Goal: Check status

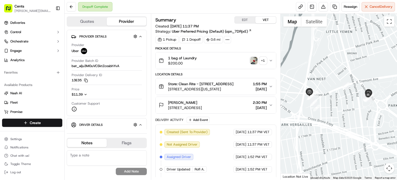
click at [249, 40] on div "1 Pickup 1 Dropoff 0.6 mi" at bounding box center [215, 39] width 121 height 7
click at [256, 59] on img "button" at bounding box center [253, 60] width 7 height 7
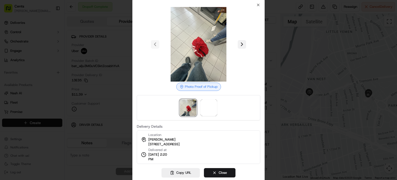
click at [239, 47] on button at bounding box center [242, 44] width 8 height 8
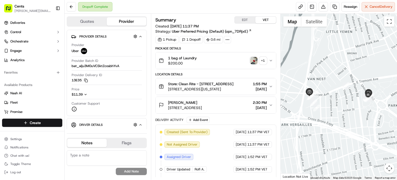
click at [265, 60] on div "+ 1" at bounding box center [262, 60] width 7 height 7
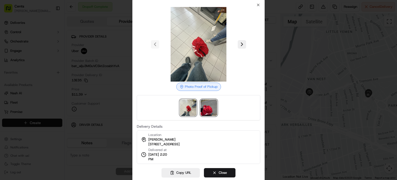
click at [214, 101] on img at bounding box center [209, 107] width 17 height 17
click at [301, 110] on div at bounding box center [198, 90] width 397 height 180
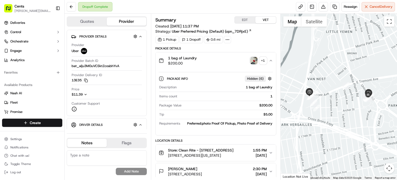
click at [262, 60] on div "+ 1" at bounding box center [262, 60] width 7 height 7
click at [264, 62] on div "+ 1" at bounding box center [262, 60] width 7 height 7
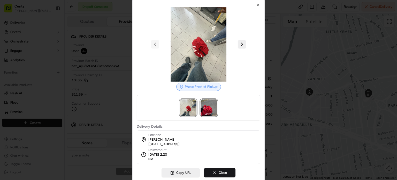
click at [210, 101] on img at bounding box center [209, 107] width 17 height 17
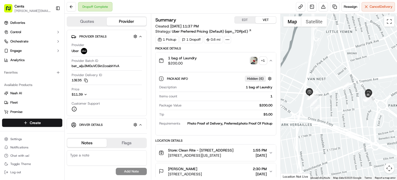
click at [266, 43] on div "1 Pickup 1 Dropoff 0.6 mi" at bounding box center [215, 39] width 121 height 7
click at [256, 44] on div "Summary EDT VET Created: [DATE] 11:37 PM Strategy: Uber Preferred Pricing (Defa…" at bounding box center [215, 166] width 121 height 301
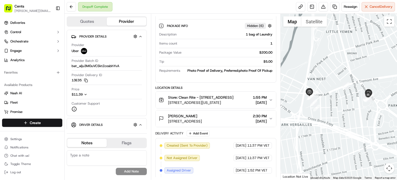
click at [225, 43] on div "1" at bounding box center [225, 43] width 93 height 5
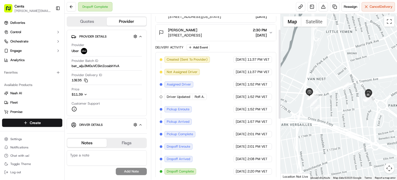
scroll to position [0, 0]
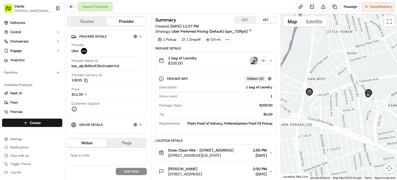
click at [251, 60] on img "button" at bounding box center [253, 60] width 7 height 7
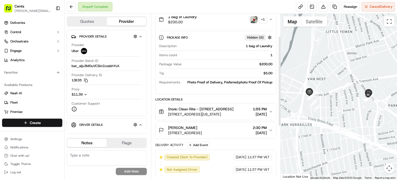
scroll to position [41, 0]
click at [193, 117] on button "Store: Clean Rite - [STREET_ADDRESS] [STREET_ADDRESS][US_STATE] 1:55 PM [DATE]" at bounding box center [216, 111] width 120 height 17
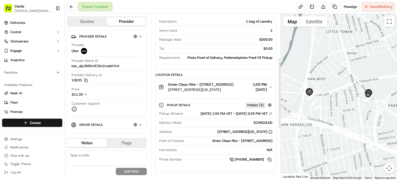
scroll to position [107, 0]
